Goal: Task Accomplishment & Management: Use online tool/utility

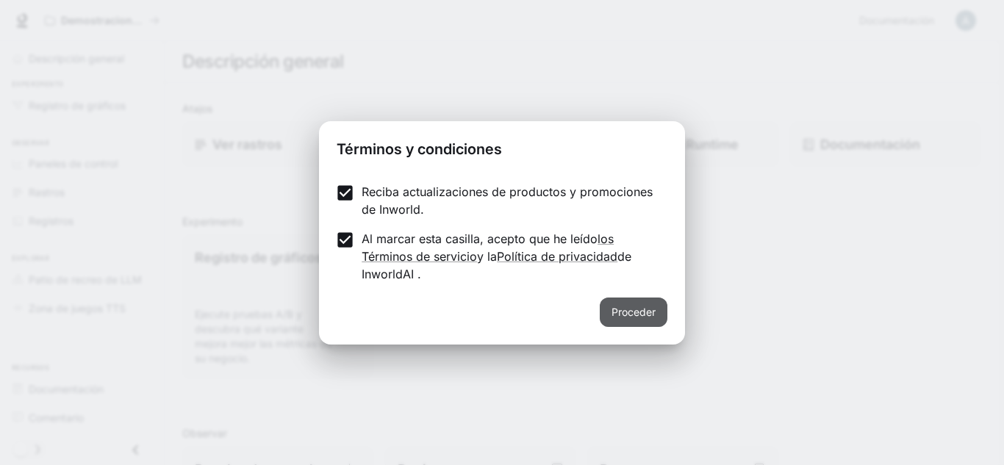
click at [635, 307] on font "Proceder" at bounding box center [634, 312] width 44 height 13
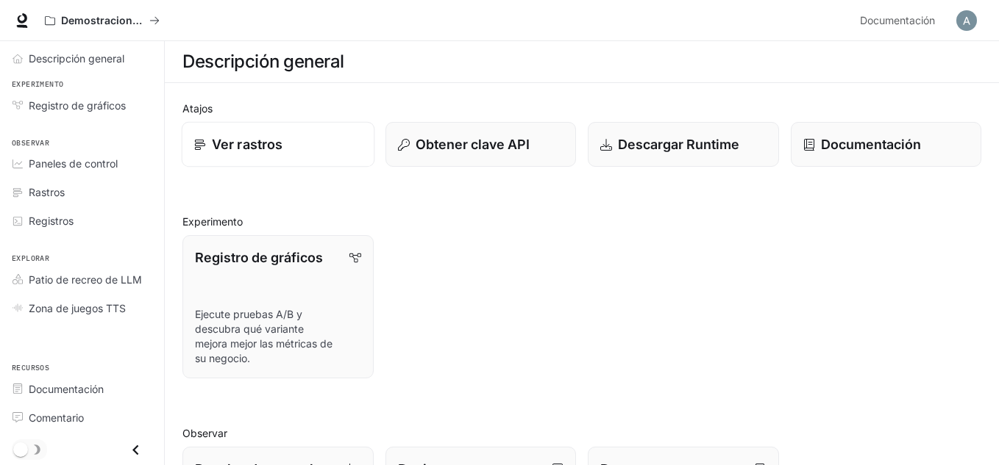
click at [310, 135] on div "Ver rastros" at bounding box center [278, 145] width 168 height 20
